Goal: Transaction & Acquisition: Purchase product/service

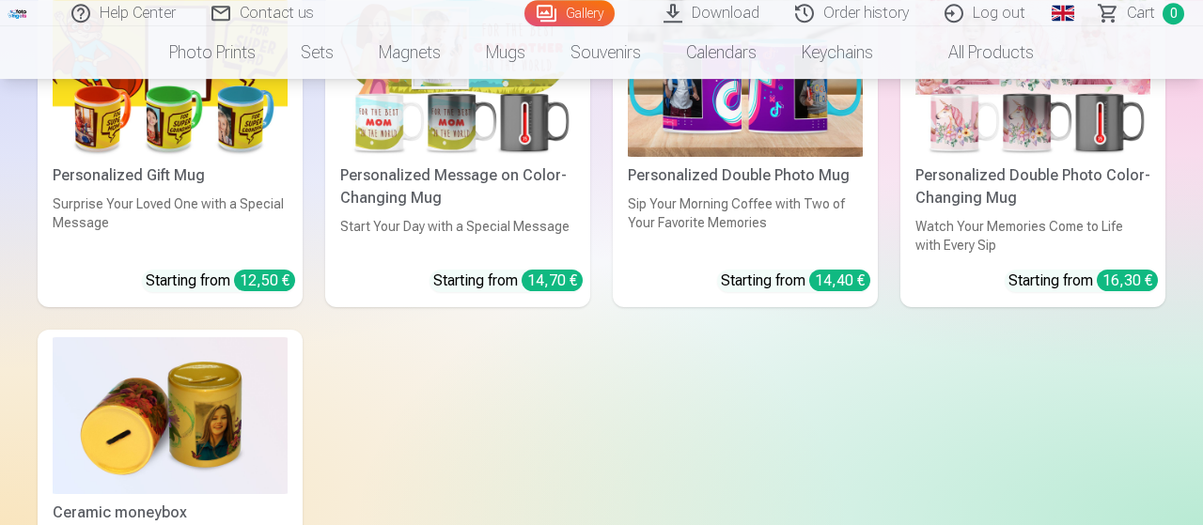
scroll to position [6405, 0]
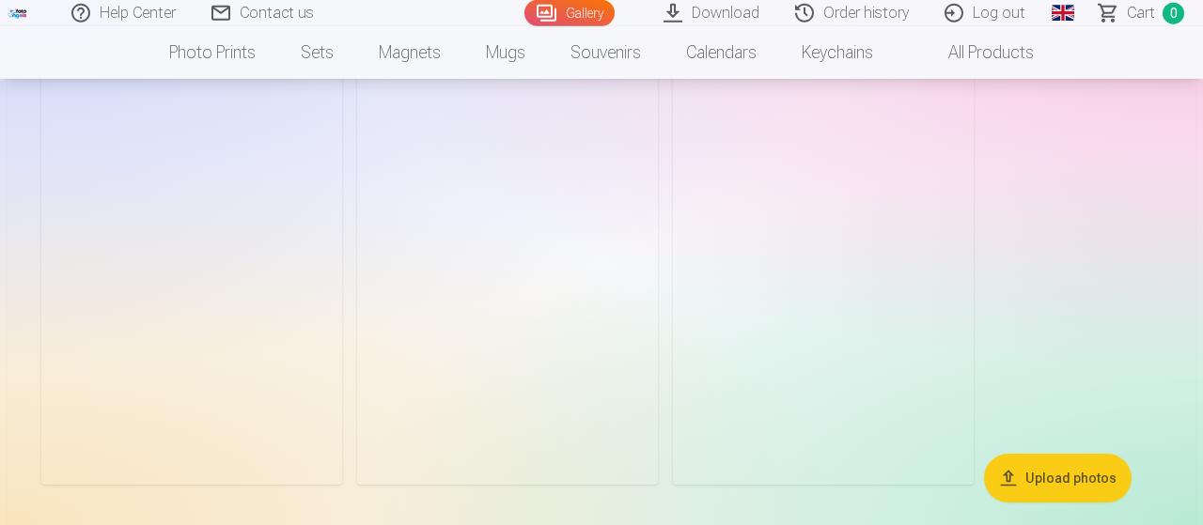
scroll to position [3353, 0]
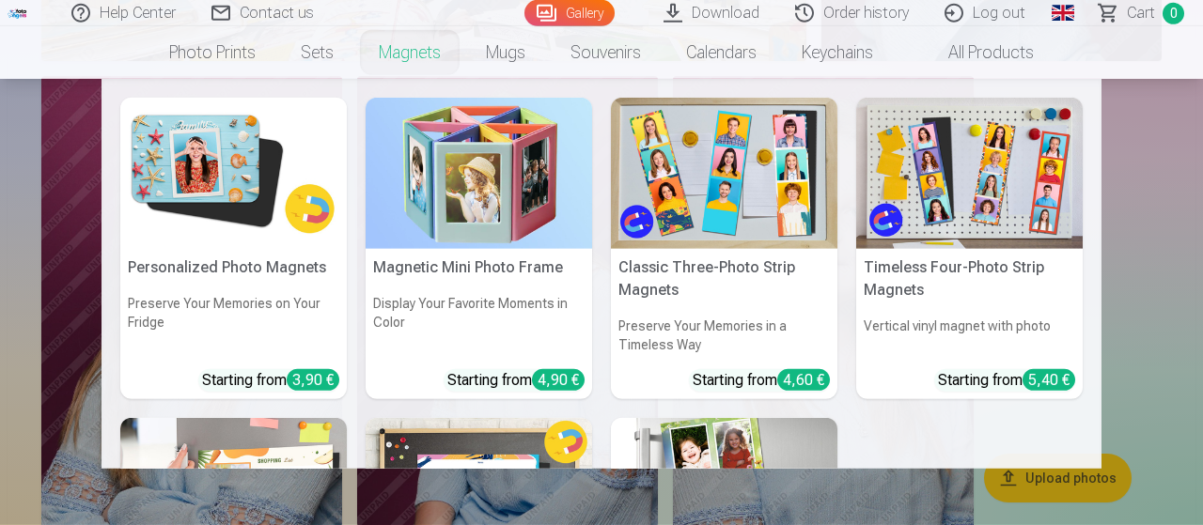
click at [418, 57] on link "Magnets" at bounding box center [409, 52] width 107 height 53
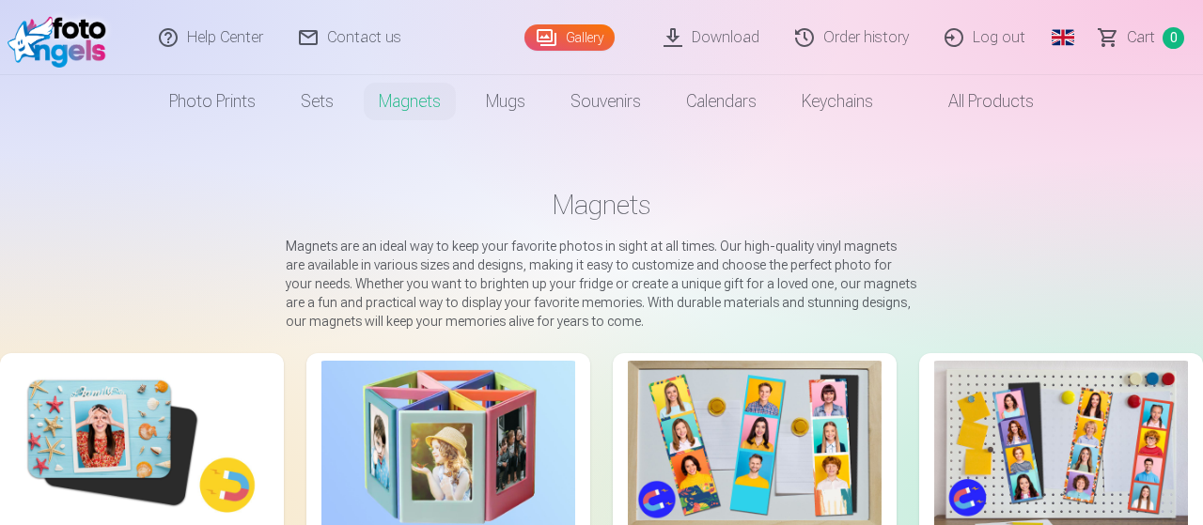
click at [95, 414] on img at bounding box center [142, 445] width 254 height 169
